Goal: Find specific page/section: Find specific page/section

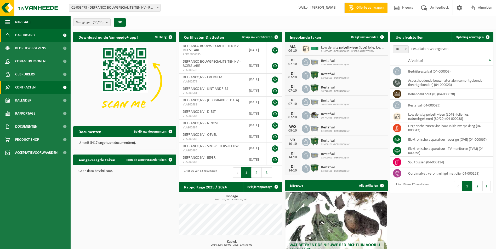
click at [30, 88] on span "Contracten" at bounding box center [25, 87] width 20 height 13
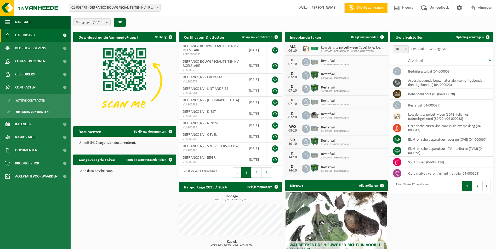
drag, startPoint x: 39, startPoint y: 97, endPoint x: 105, endPoint y: 112, distance: 67.2
click at [39, 97] on span "Actieve contracten" at bounding box center [30, 101] width 29 height 10
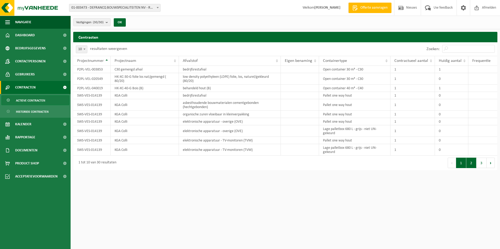
click at [471, 164] on button "2" at bounding box center [471, 163] width 10 height 10
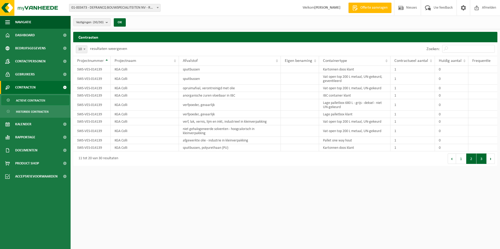
click at [483, 160] on button "3" at bounding box center [481, 159] width 10 height 10
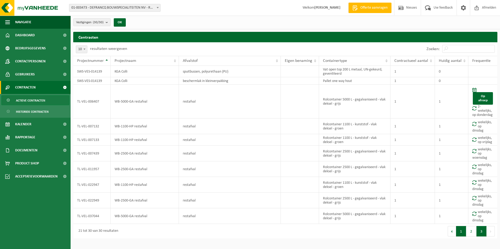
click at [461, 228] on button "1" at bounding box center [461, 231] width 10 height 10
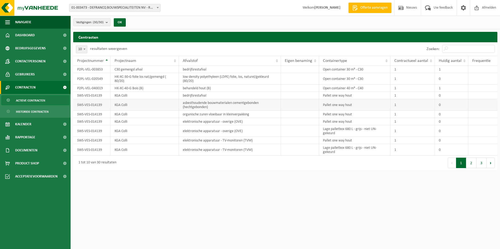
click at [135, 108] on td "KGA Colli" at bounding box center [145, 104] width 68 height 11
click at [89, 105] on td "SWS-VES-014139" at bounding box center [91, 104] width 37 height 11
click at [194, 98] on td "bedrijfsrestafval" at bounding box center [230, 95] width 102 height 7
click at [203, 96] on td "bedrijfsrestafval" at bounding box center [230, 95] width 102 height 7
click at [346, 71] on td "Open container 30 m³ - C30" at bounding box center [354, 69] width 71 height 7
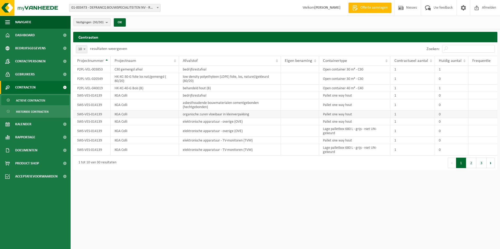
click at [260, 114] on td "organische zuren vloeibaar in kleinverpakking" at bounding box center [230, 114] width 102 height 7
click at [255, 103] on td "asbesthoudende bouwmaterialen cementgebonden (hechtgebonden)" at bounding box center [230, 104] width 102 height 11
click at [89, 104] on td "SWS-VES-014139" at bounding box center [91, 104] width 37 height 11
click at [120, 114] on td "KGA Colli" at bounding box center [145, 114] width 68 height 7
click at [476, 162] on button "2" at bounding box center [471, 163] width 10 height 10
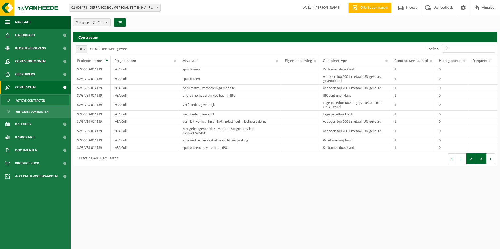
click at [484, 162] on button "3" at bounding box center [481, 159] width 10 height 10
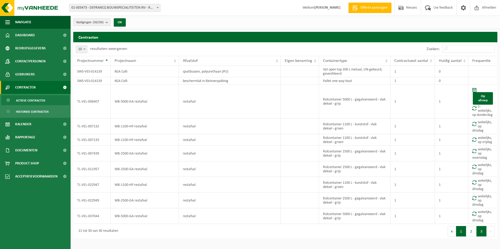
click at [463, 236] on button "1" at bounding box center [461, 231] width 10 height 10
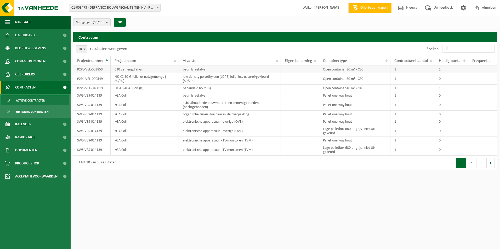
click at [89, 71] on td "P2PL-VEL-003853" at bounding box center [91, 69] width 37 height 7
click at [91, 82] on td "P2PL-VEL-020549" at bounding box center [91, 78] width 37 height 11
click at [103, 93] on td "SWS-VES-014139" at bounding box center [91, 95] width 37 height 7
click at [102, 96] on td "SWS-VES-014139" at bounding box center [91, 95] width 37 height 7
